Goal: Transaction & Acquisition: Book appointment/travel/reservation

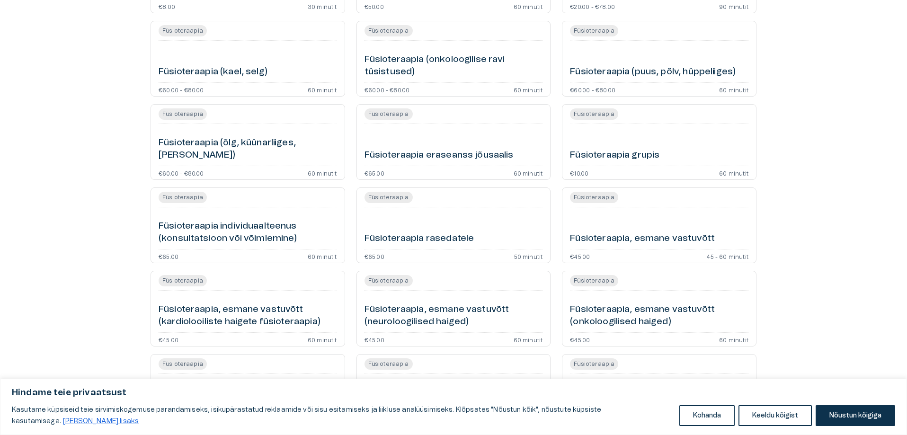
scroll to position [426, 0]
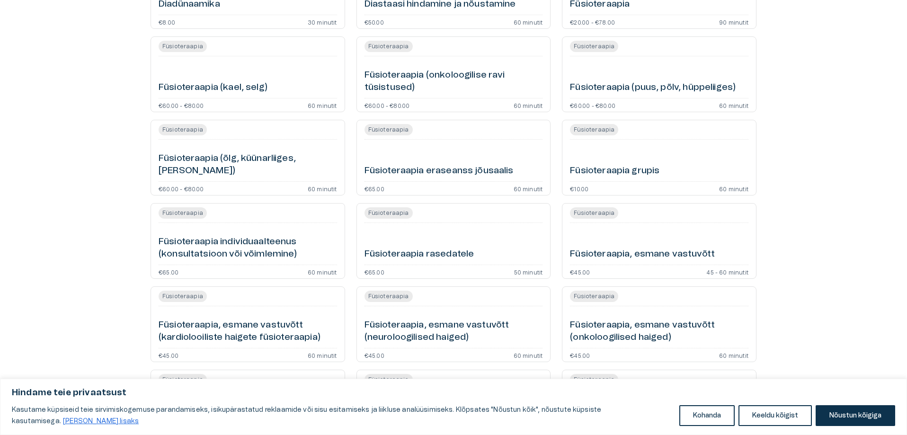
click at [443, 325] on h6 "Füsioteraapia, esmane vastuvõtt (neuroloogilised haiged)" at bounding box center [453, 331] width 178 height 25
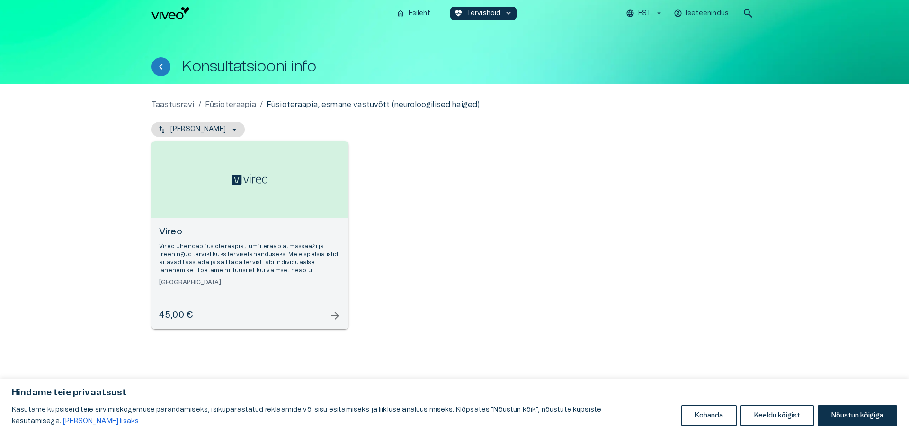
click at [339, 314] on span "arrow_forward" at bounding box center [334, 315] width 11 height 11
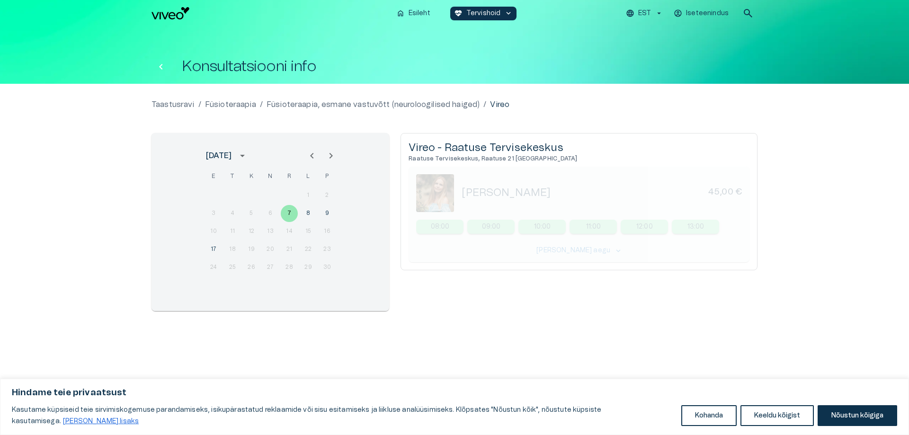
click at [163, 70] on icon "Tagasi" at bounding box center [160, 66] width 11 height 11
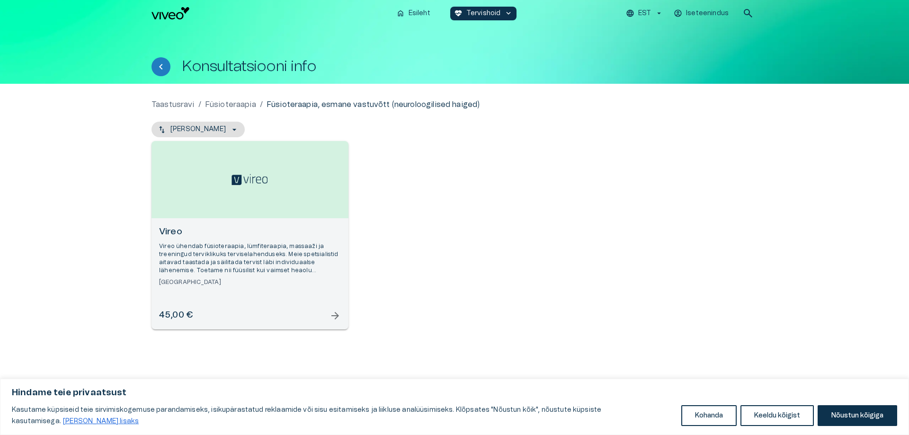
click at [165, 76] on div "Konsultatsiooni info" at bounding box center [454, 66] width 606 height 19
click at [222, 102] on p "Füsioteraapia" at bounding box center [230, 104] width 51 height 11
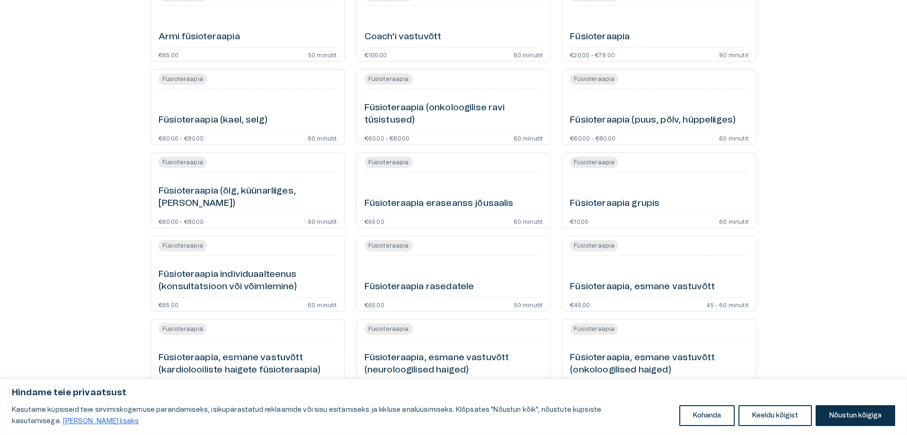
scroll to position [127, 0]
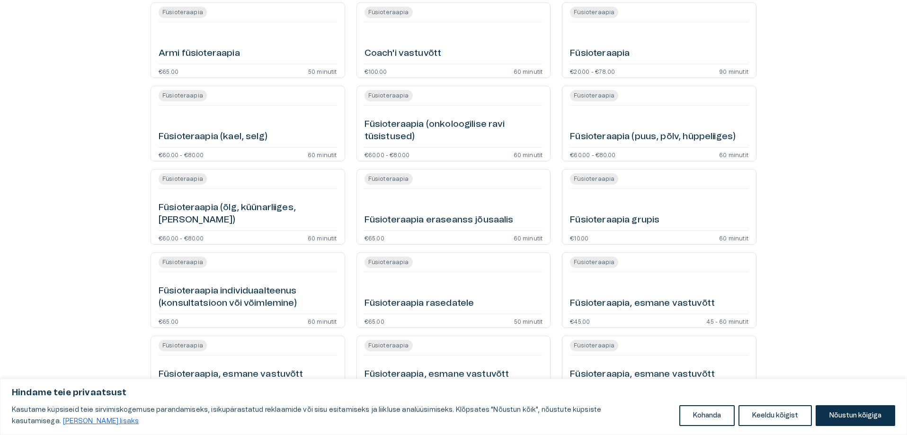
click at [402, 220] on h6 "Füsioteraapia eraseanss jõusaalis" at bounding box center [438, 220] width 149 height 13
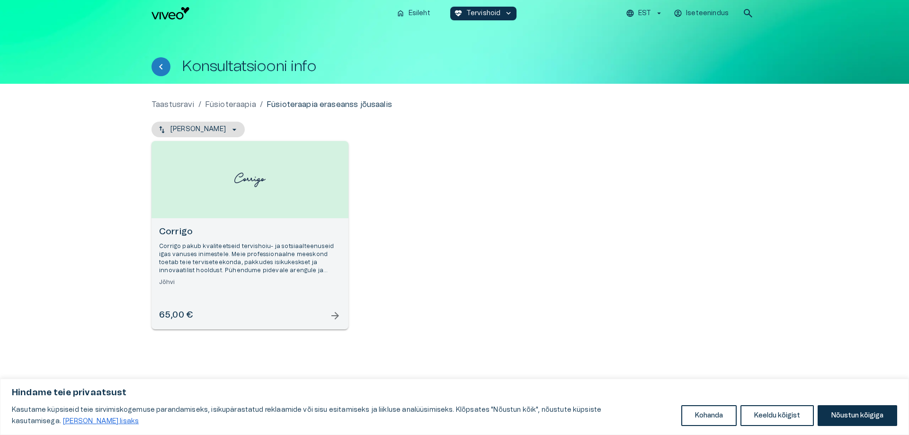
click at [340, 314] on span "arrow_forward" at bounding box center [334, 315] width 11 height 11
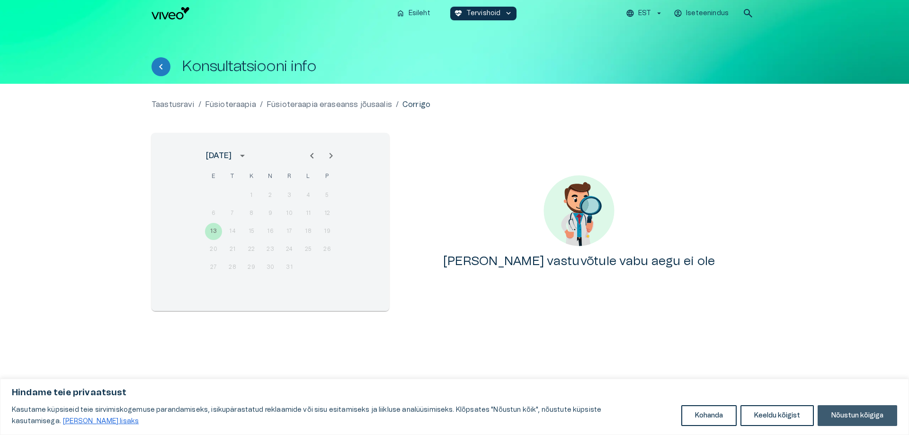
click at [830, 409] on button "Nõustun kõigiga" at bounding box center [856, 415] width 79 height 21
